Goal: Share content

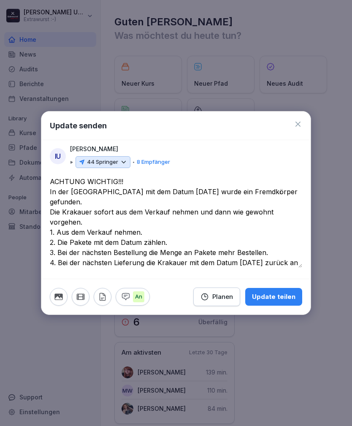
type textarea "**********"
click at [118, 162] on div "44 Springer" at bounding box center [103, 162] width 55 height 12
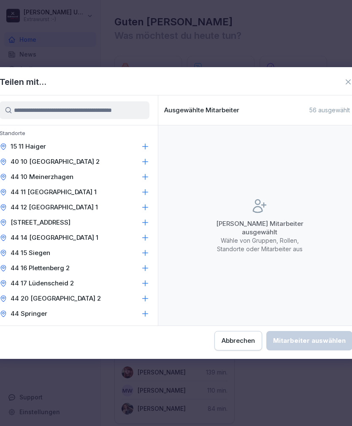
click at [143, 144] on icon at bounding box center [145, 146] width 8 height 8
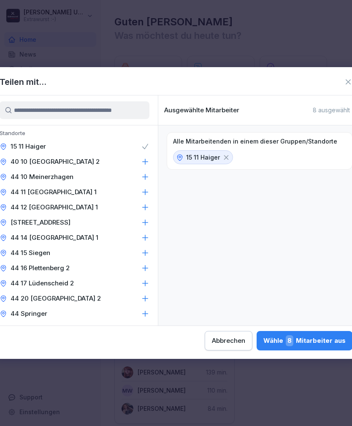
click at [144, 159] on icon at bounding box center [145, 161] width 8 height 8
click at [144, 173] on icon at bounding box center [145, 177] width 8 height 8
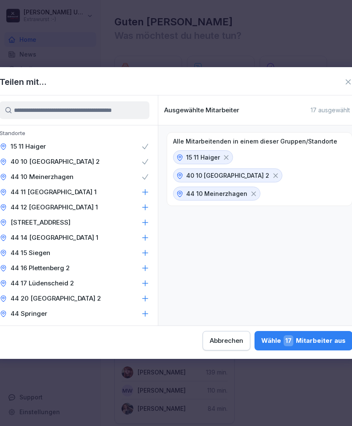
click at [144, 192] on icon at bounding box center [145, 192] width 8 height 8
click at [143, 207] on icon at bounding box center [145, 207] width 8 height 8
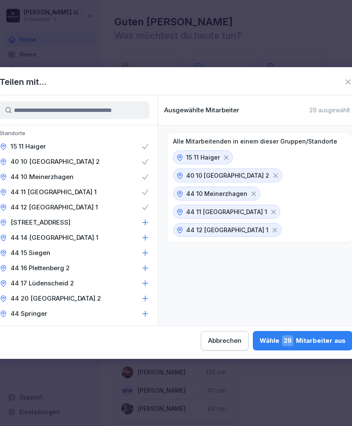
click at [144, 223] on icon at bounding box center [145, 222] width 8 height 8
click at [144, 236] on icon at bounding box center [145, 237] width 8 height 8
click at [144, 249] on icon at bounding box center [145, 253] width 8 height 8
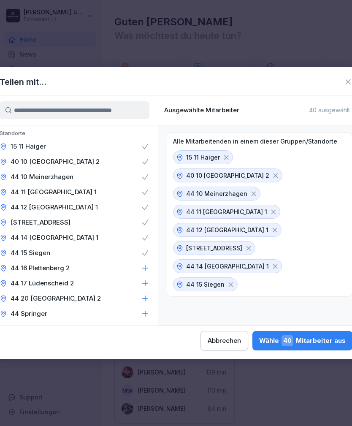
click at [144, 268] on icon at bounding box center [145, 267] width 5 height 5
click at [143, 281] on icon at bounding box center [145, 283] width 8 height 8
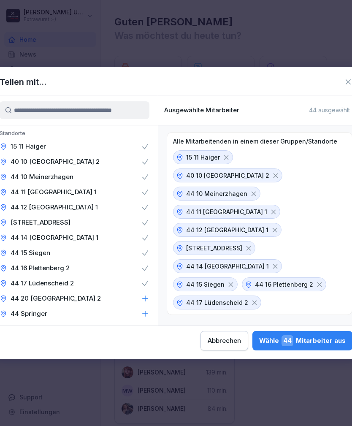
click at [145, 294] on div "44 20 [GEOGRAPHIC_DATA] 2" at bounding box center [74, 298] width 167 height 15
click at [146, 311] on icon at bounding box center [145, 313] width 8 height 8
click at [261, 341] on div "Wähle 51 Mitarbeiter aus" at bounding box center [303, 340] width 84 height 11
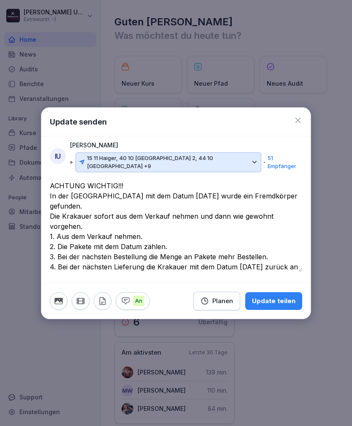
click at [278, 296] on div "Update teilen" at bounding box center [273, 300] width 43 height 9
